Goal: Task Accomplishment & Management: Use online tool/utility

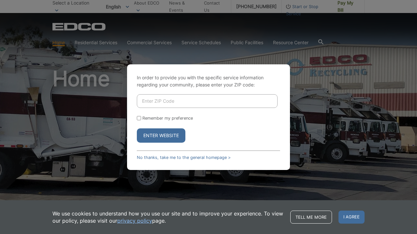
click at [196, 101] on input "Enter ZIP Code" at bounding box center [207, 101] width 141 height 14
type input "91950"
click at [139, 118] on input "Remember my preference" at bounding box center [139, 118] width 4 height 4
checkbox input "true"
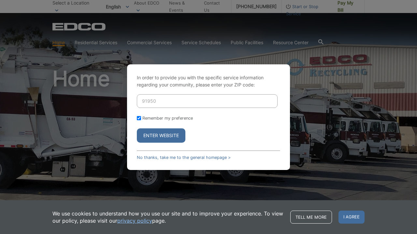
click at [157, 139] on button "Enter Website" at bounding box center [161, 136] width 49 height 14
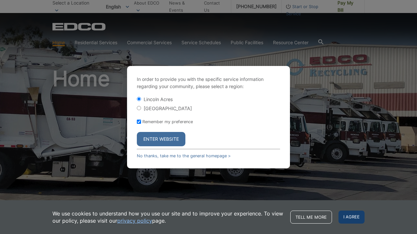
click at [349, 216] on span "I agree" at bounding box center [351, 217] width 26 height 13
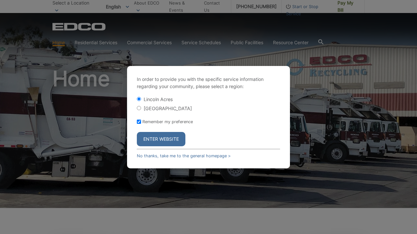
click at [150, 136] on button "Enter Website" at bounding box center [161, 139] width 49 height 14
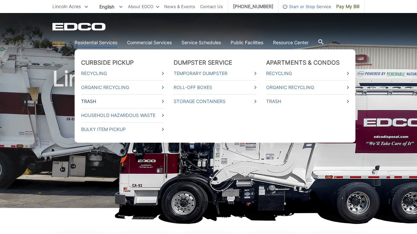
click at [92, 101] on link "Trash" at bounding box center [122, 101] width 83 height 7
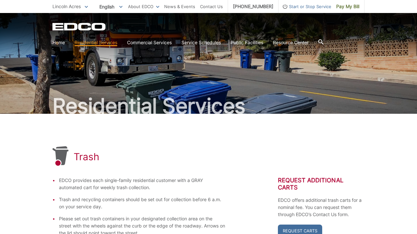
click at [85, 6] on span at bounding box center [86, 6] width 3 height 7
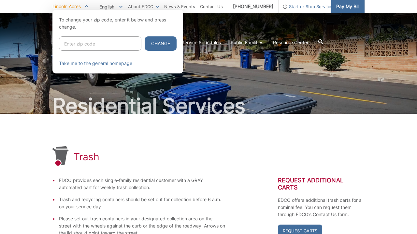
click at [345, 7] on span "Pay My Bill" at bounding box center [347, 6] width 23 height 7
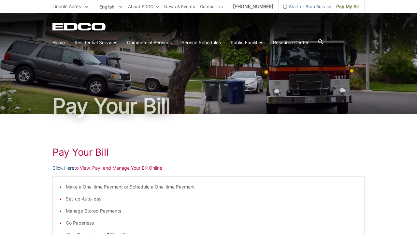
click at [65, 169] on link "Click Here" at bounding box center [63, 168] width 22 height 7
